Goal: Find specific page/section: Find specific page/section

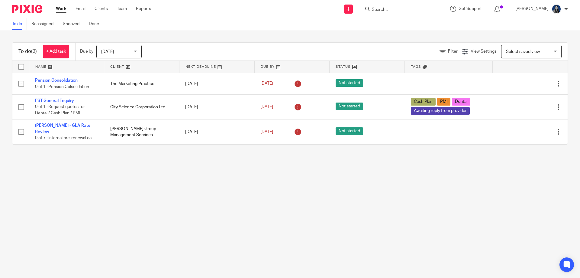
click at [399, 7] on form at bounding box center [404, 9] width 64 height 8
click at [394, 7] on input "Search" at bounding box center [399, 9] width 54 height 5
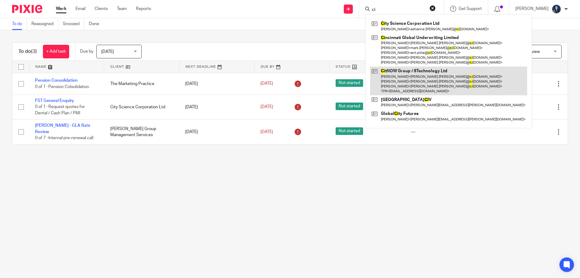
type input "ci"
click at [398, 81] on link at bounding box center [448, 81] width 157 height 29
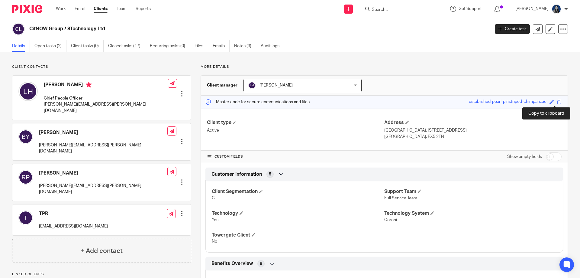
click at [557, 100] on span at bounding box center [559, 102] width 5 height 5
